Goal: Navigation & Orientation: Find specific page/section

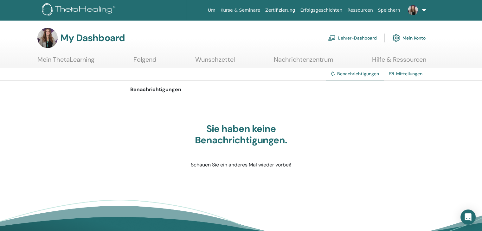
click at [357, 35] on link "Lehrer-Dashboard" at bounding box center [352, 38] width 49 height 14
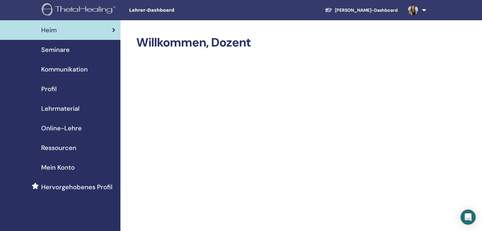
click at [420, 11] on span at bounding box center [412, 9] width 15 height 5
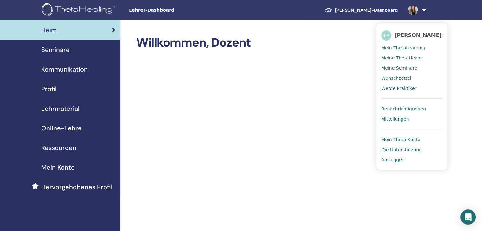
click at [410, 107] on span "Benachrichtigungen" at bounding box center [403, 109] width 45 height 6
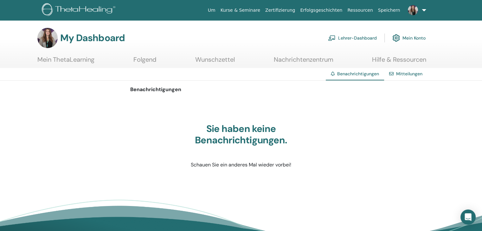
click at [407, 77] on div "Mitteilungen" at bounding box center [405, 74] width 43 height 12
click at [402, 72] on link "Mitteilungen" at bounding box center [409, 74] width 26 height 6
